Goal: Information Seeking & Learning: Learn about a topic

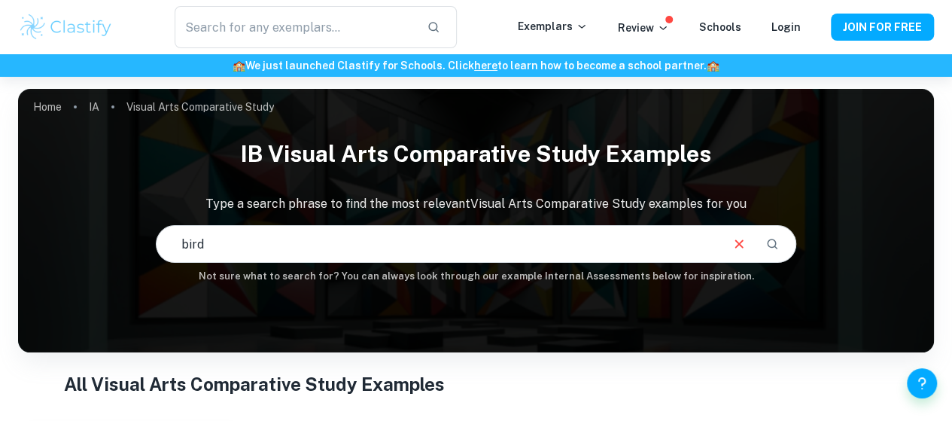
type input "bird"
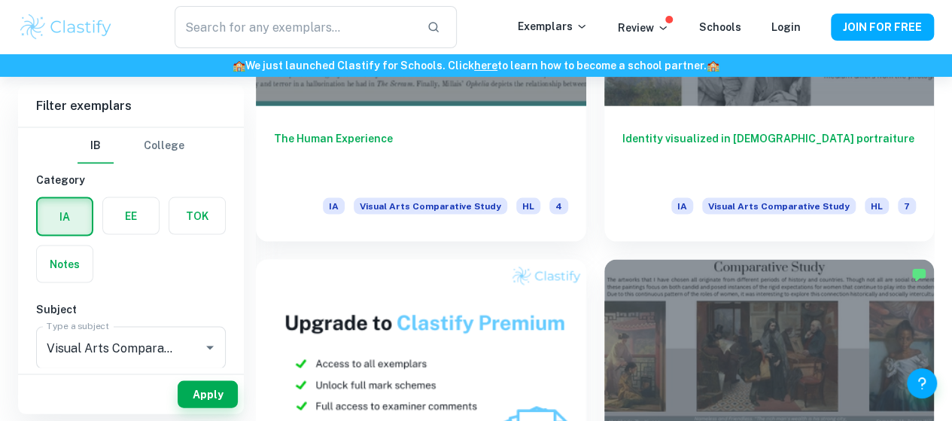
scroll to position [1377, 0]
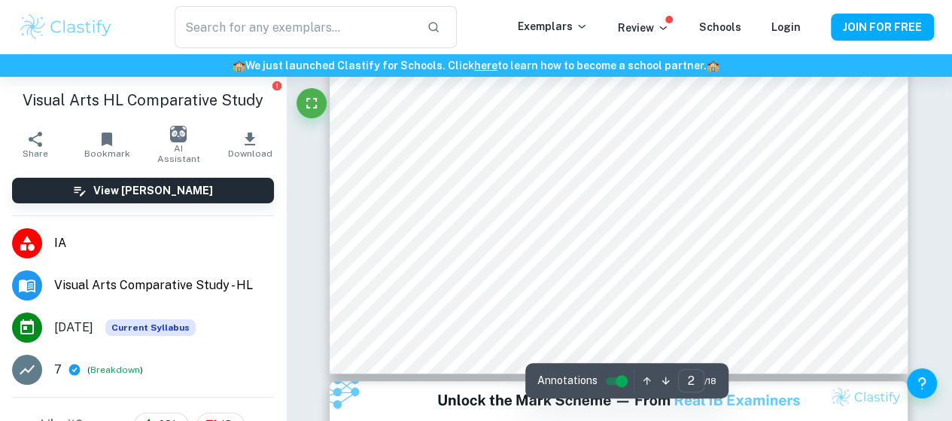
type input "3"
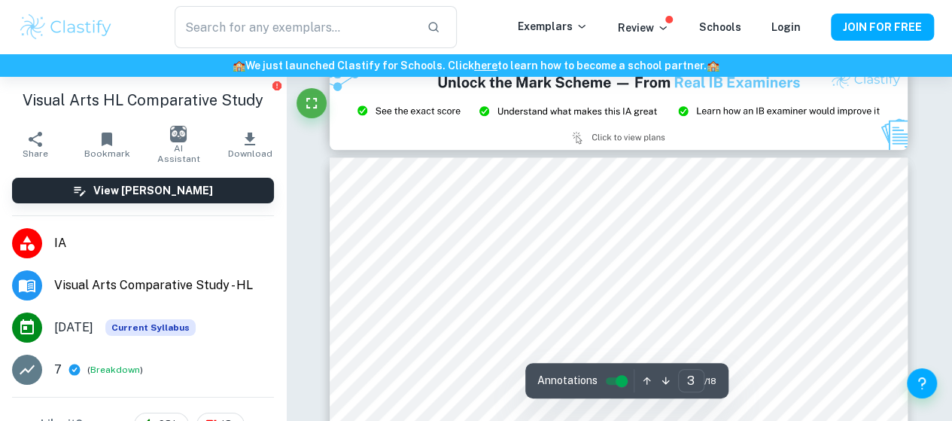
scroll to position [821, 0]
